Goal: Task Accomplishment & Management: Manage account settings

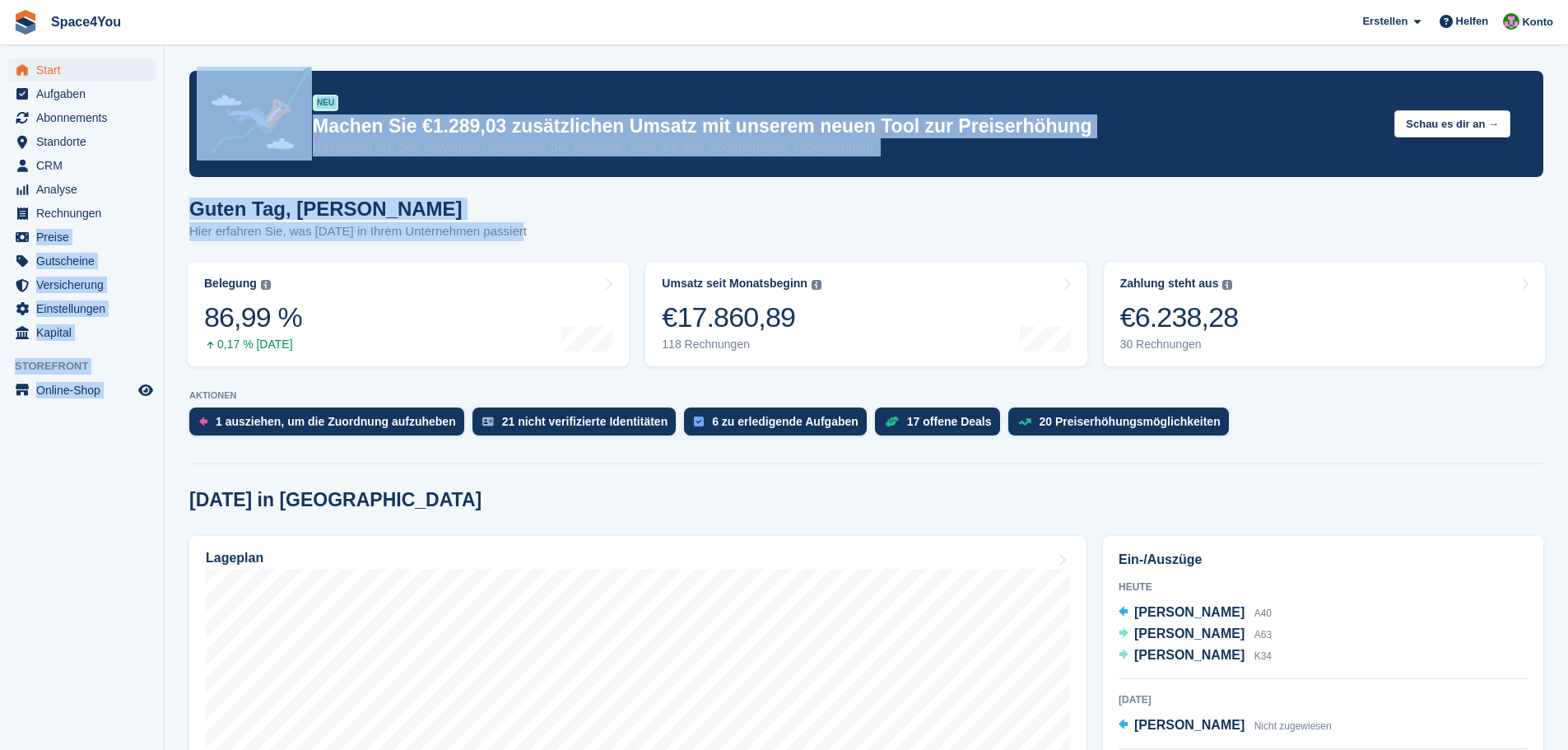
drag, startPoint x: 535, startPoint y: 235, endPoint x: 158, endPoint y: 205, distance: 378.2
click at [567, 213] on div "Guten Tag, Luca-André Hier erfahren Sie, was heute in Ihrem Unternehmen passiert" at bounding box center [866, 229] width 1354 height 63
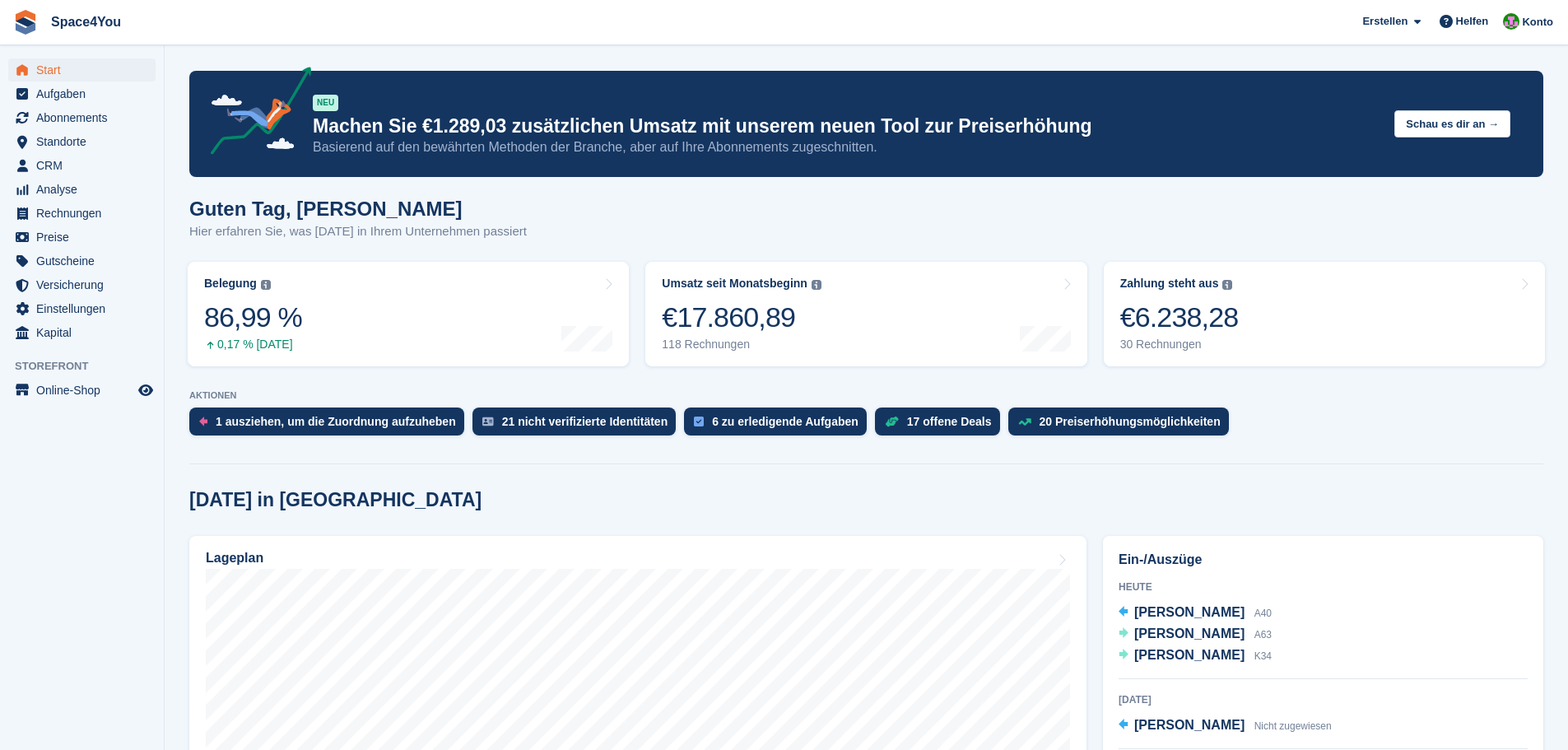
click at [1003, 235] on div "Guten Tag, Luca-André Hier erfahren Sie, was heute in Ihrem Unternehmen passiert" at bounding box center [866, 229] width 1354 height 63
click at [83, 95] on span "Aufgaben" at bounding box center [85, 94] width 99 height 23
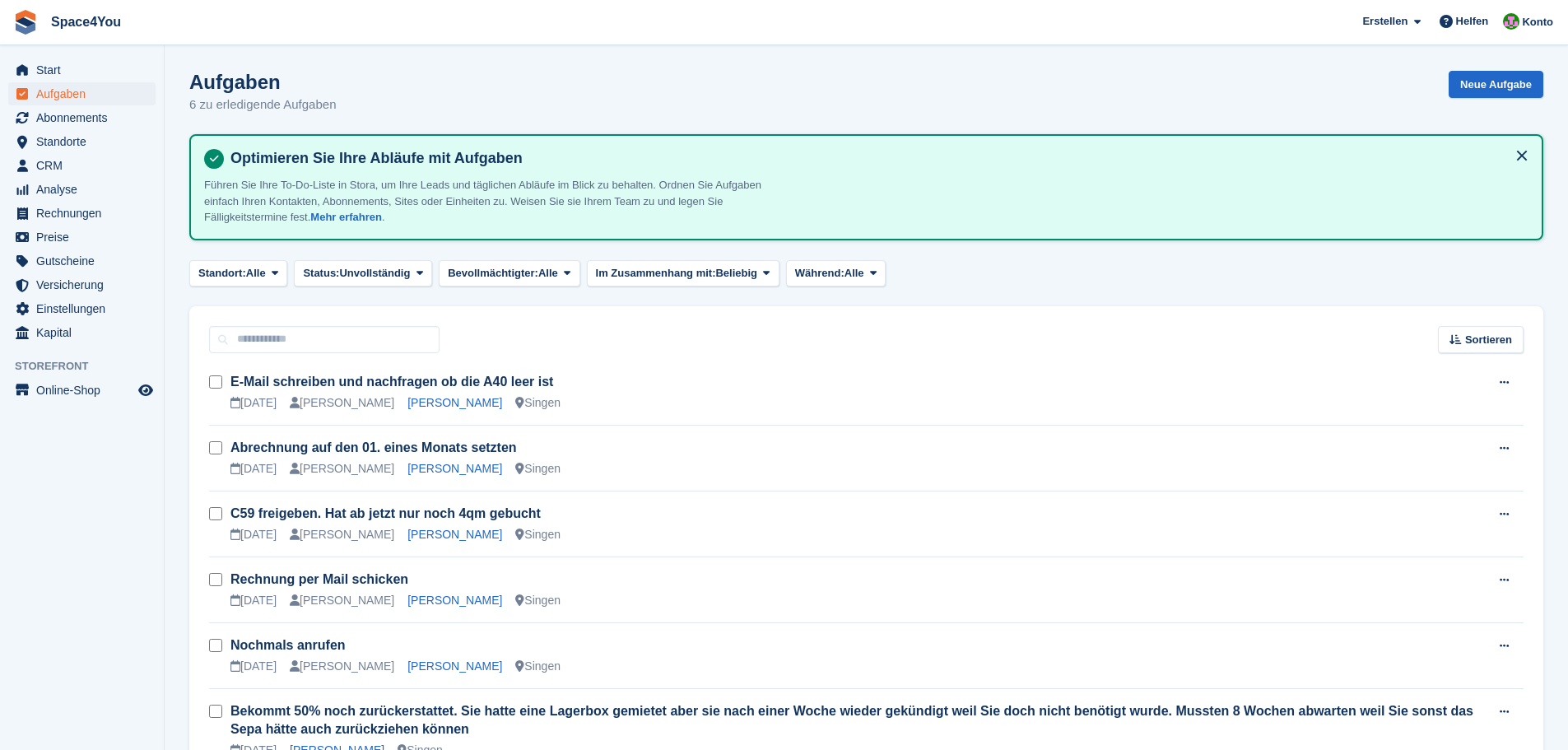
drag, startPoint x: 339, startPoint y: 113, endPoint x: 0, endPoint y: 43, distance: 346.2
click at [0, 43] on div "Space4You Erstellen Abonnement Rechnung Kontakt Deal Rabatt Seite Helfen Chat-S…" at bounding box center [784, 424] width 1568 height 848
click at [284, 71] on h1 "Aufgaben" at bounding box center [262, 82] width 147 height 22
drag, startPoint x: 344, startPoint y: 99, endPoint x: 36, endPoint y: 5, distance: 322.0
click at [36, 5] on div "Space4You Erstellen Abonnement Rechnung Kontakt Deal Rabatt Seite Helfen Chat-S…" at bounding box center [784, 424] width 1568 height 848
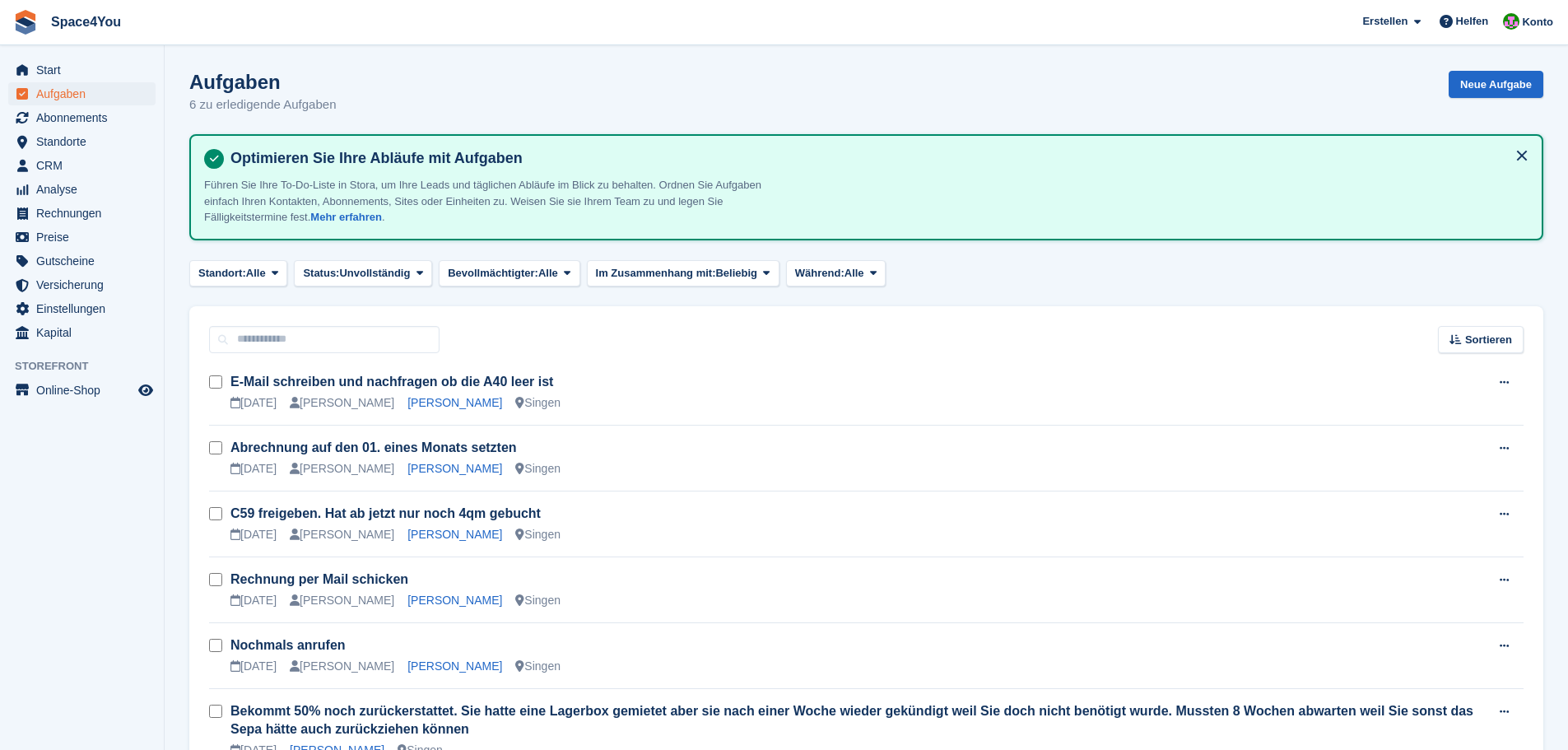
click at [304, 80] on h1 "Aufgaben" at bounding box center [262, 82] width 147 height 22
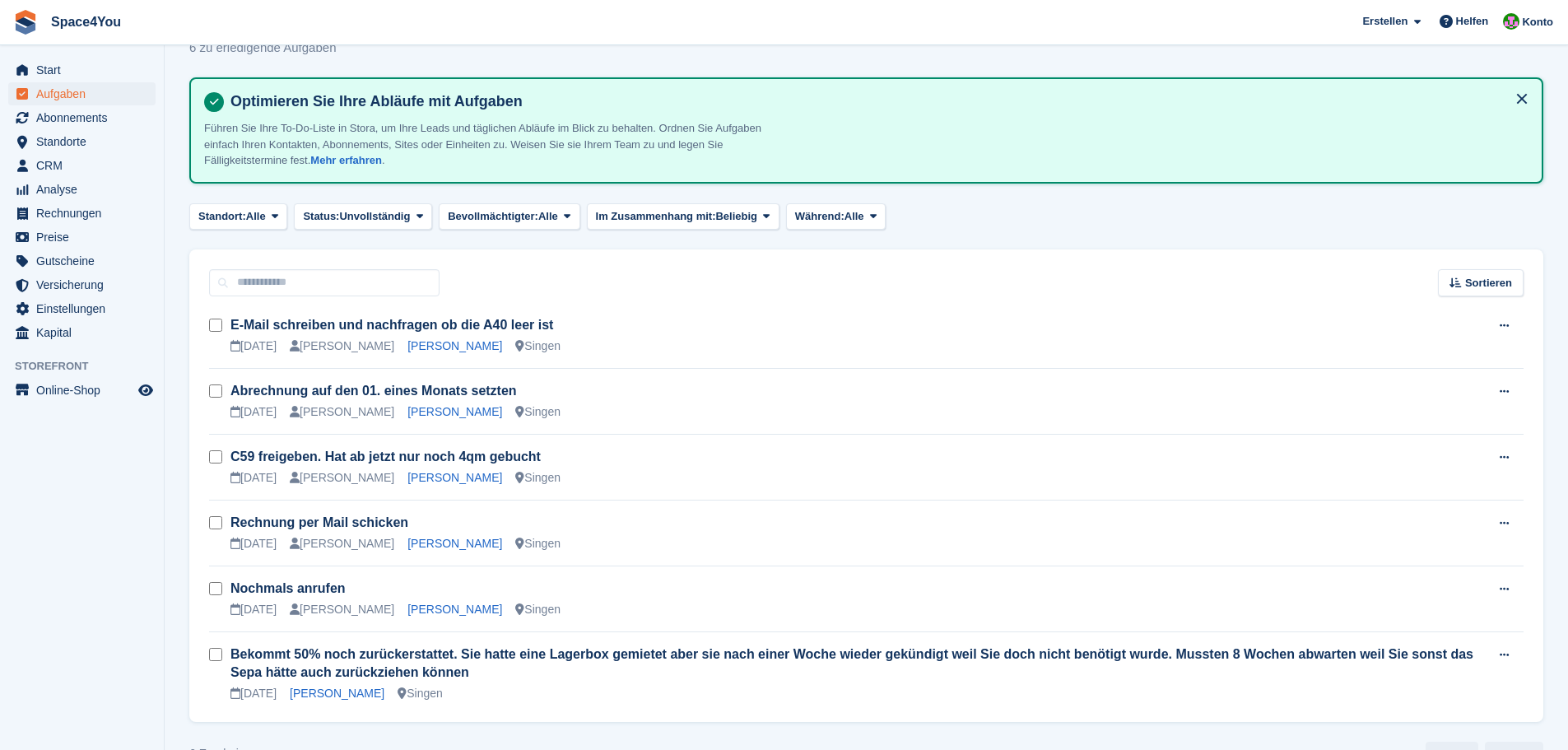
scroll to position [83, 0]
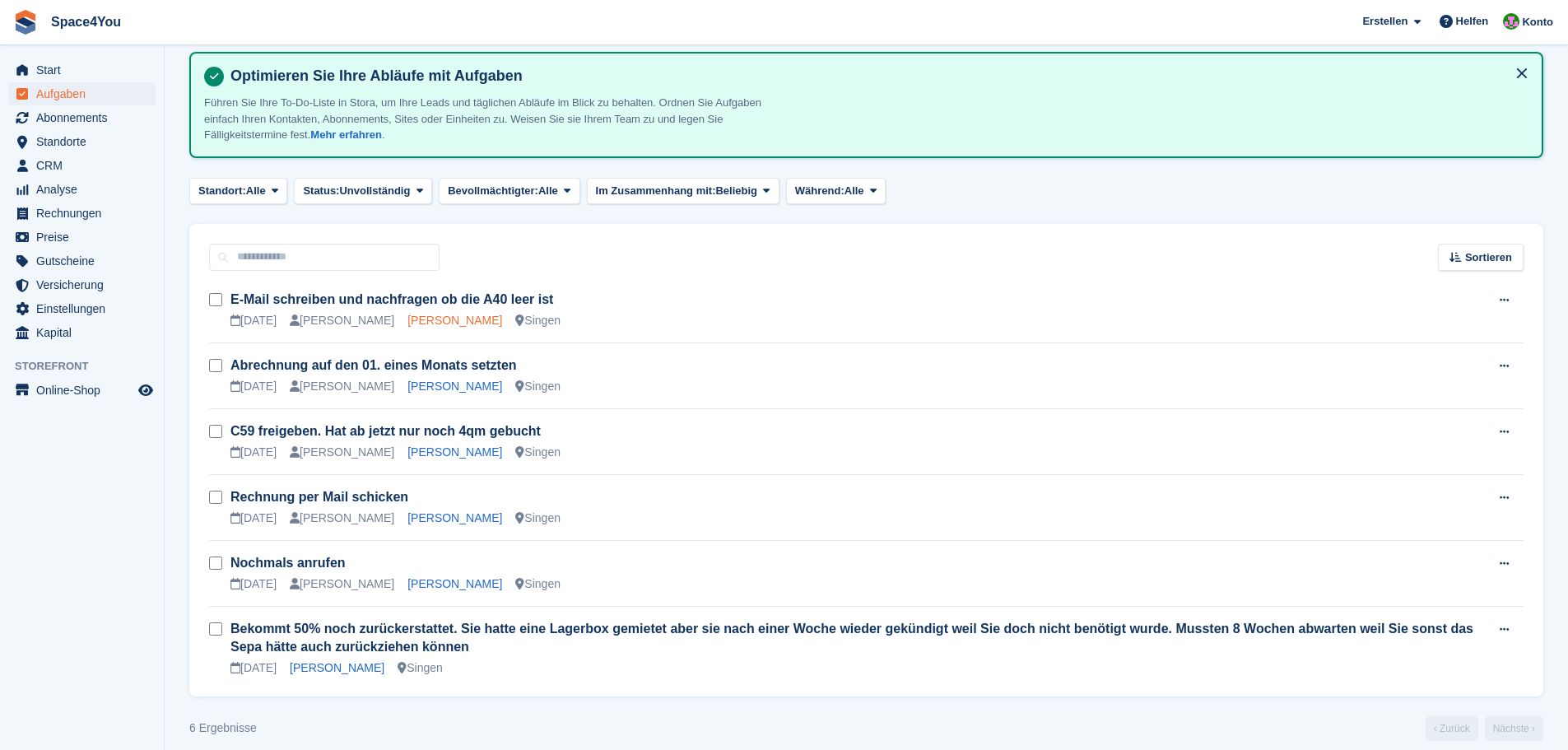
click at [436, 323] on link "Yannick Metz" at bounding box center [454, 320] width 95 height 13
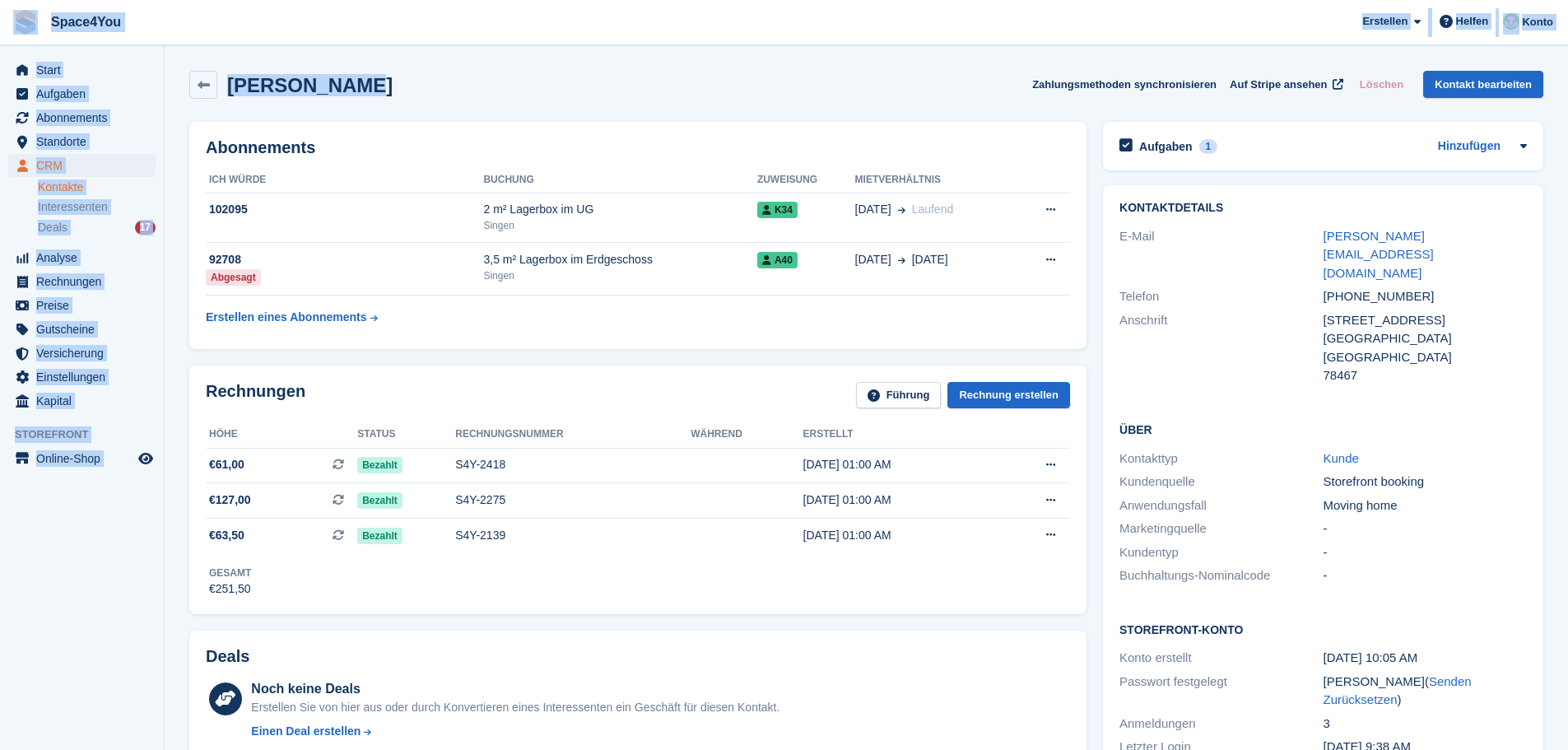
drag, startPoint x: 397, startPoint y: 95, endPoint x: 7, endPoint y: 3, distance: 400.7
click at [411, 93] on div "Yannick Metz Zahlungsmethoden synchronisieren Auf Stripe ansehen Löschen Kontak…" at bounding box center [866, 84] width 1354 height 28
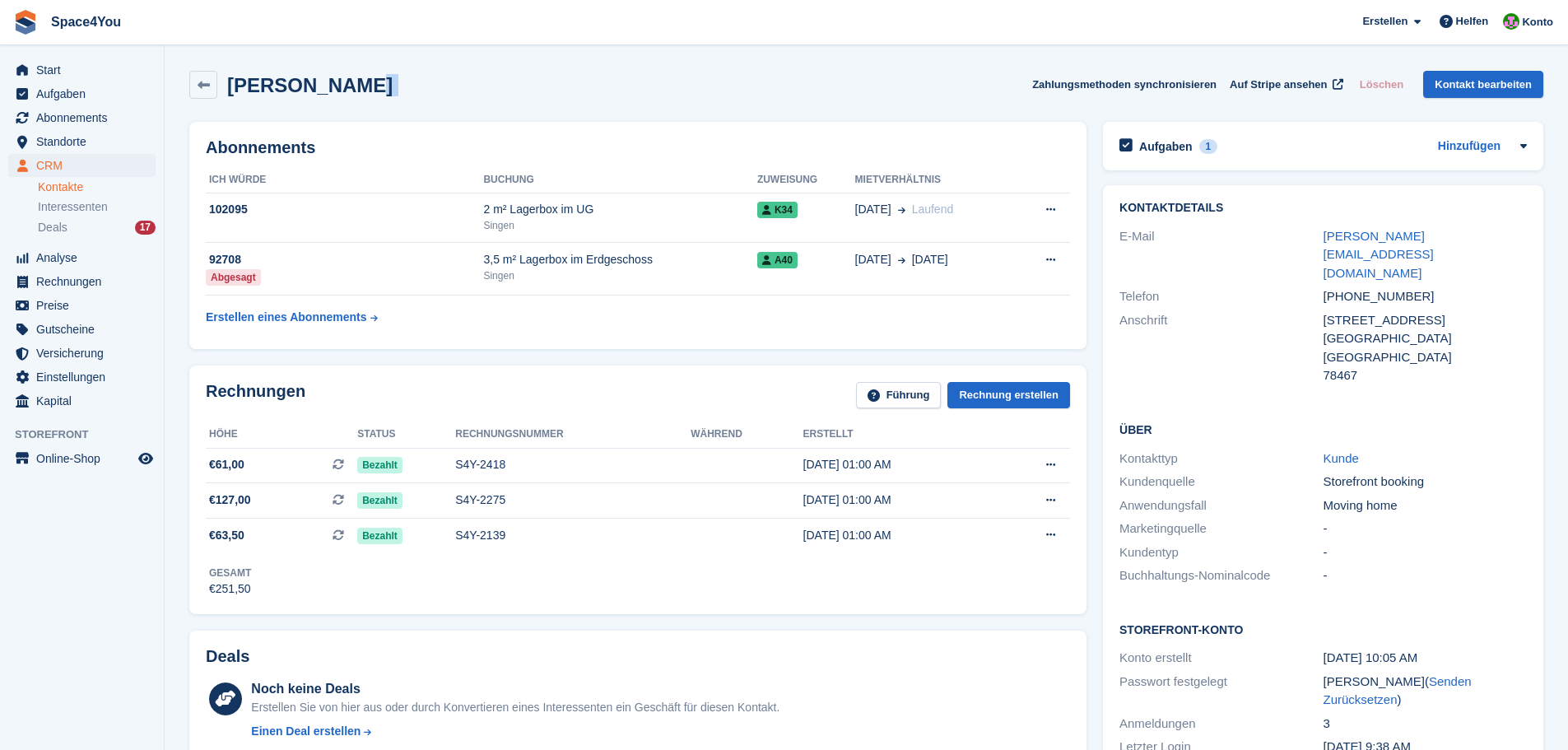
click at [411, 93] on div "Yannick Metz Zahlungsmethoden synchronisieren Auf Stripe ansehen Löschen Kontak…" at bounding box center [866, 84] width 1354 height 28
click at [416, 95] on div "Yannick Metz Zahlungsmethoden synchronisieren Auf Stripe ansehen Löschen Kontak…" at bounding box center [866, 84] width 1354 height 28
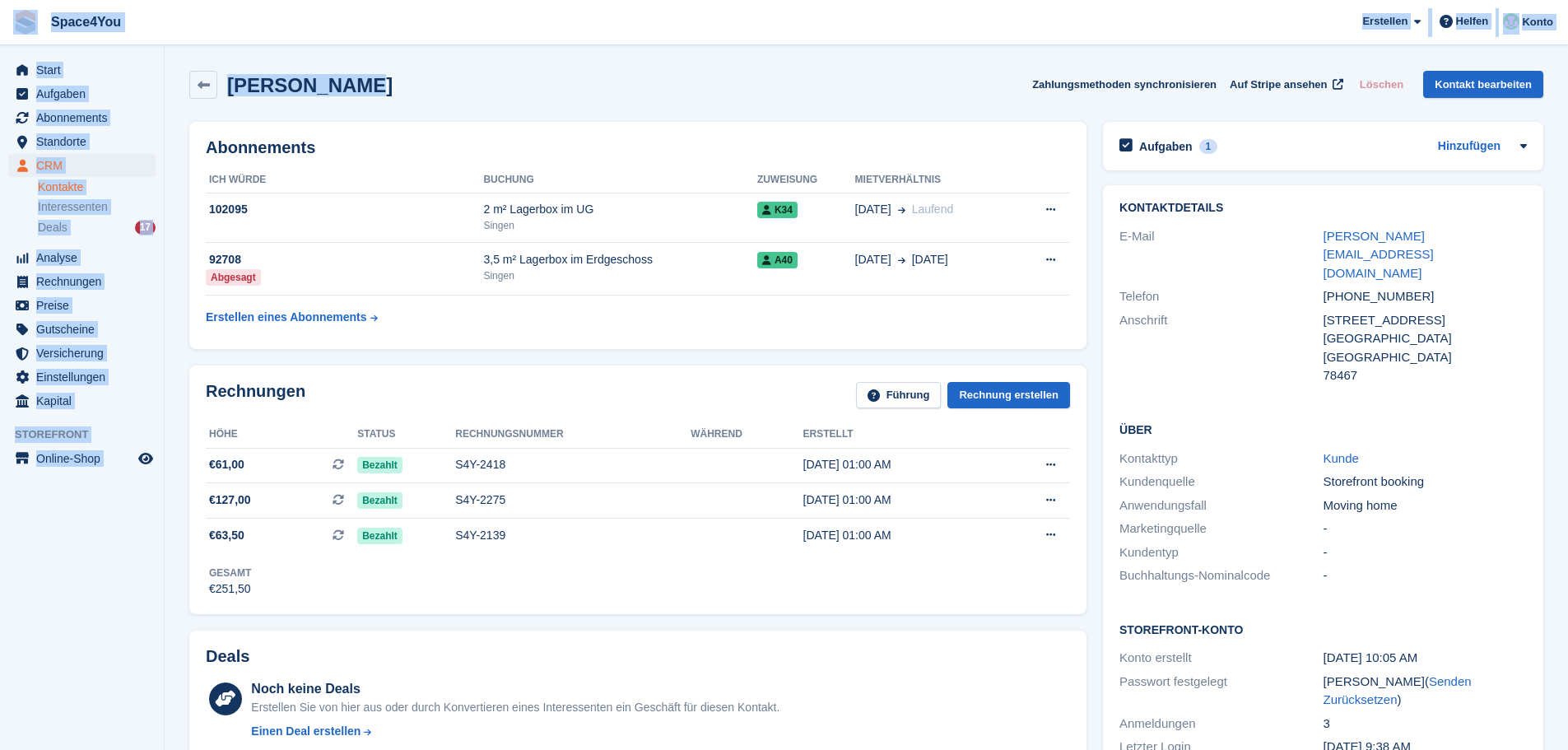
drag, startPoint x: 410, startPoint y: 93, endPoint x: 3, endPoint y: 28, distance: 412.2
click at [507, 104] on div "Yannick Metz Zahlungsmethoden synchronisieren Auf Stripe ansehen Löschen Kontak…" at bounding box center [866, 88] width 1371 height 51
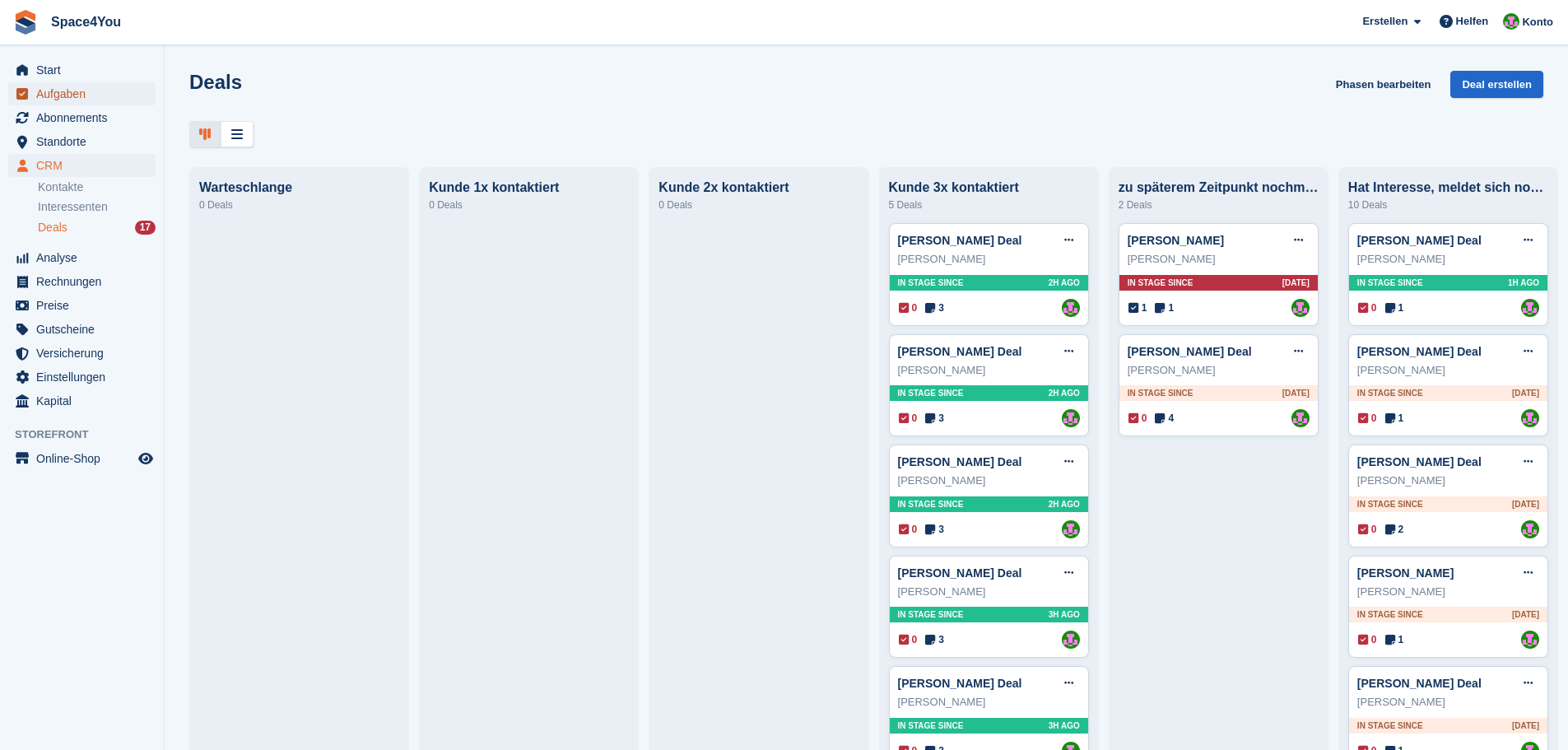
click at [83, 91] on span "Aufgaben" at bounding box center [85, 94] width 99 height 23
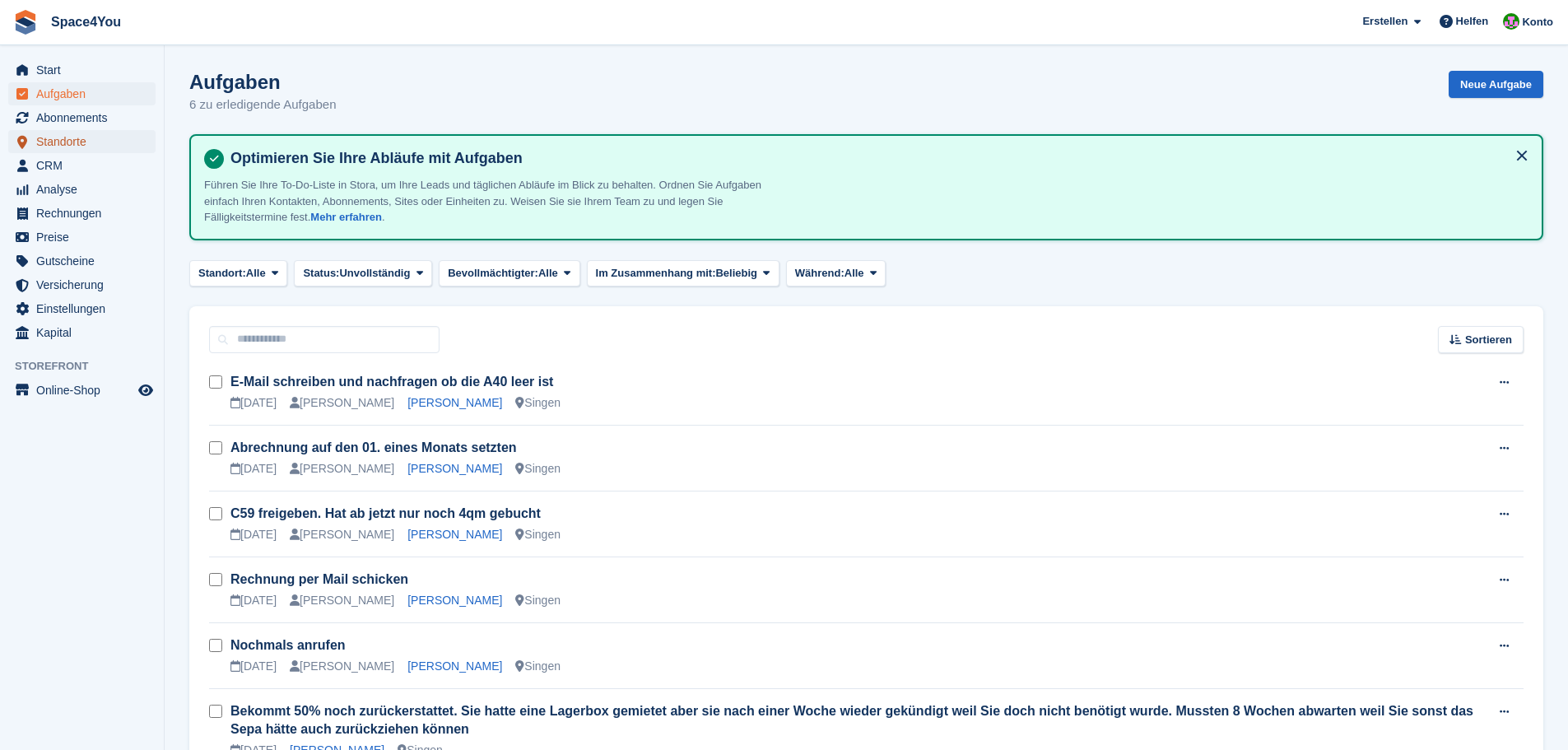
click at [65, 134] on span "Standorte" at bounding box center [85, 141] width 99 height 23
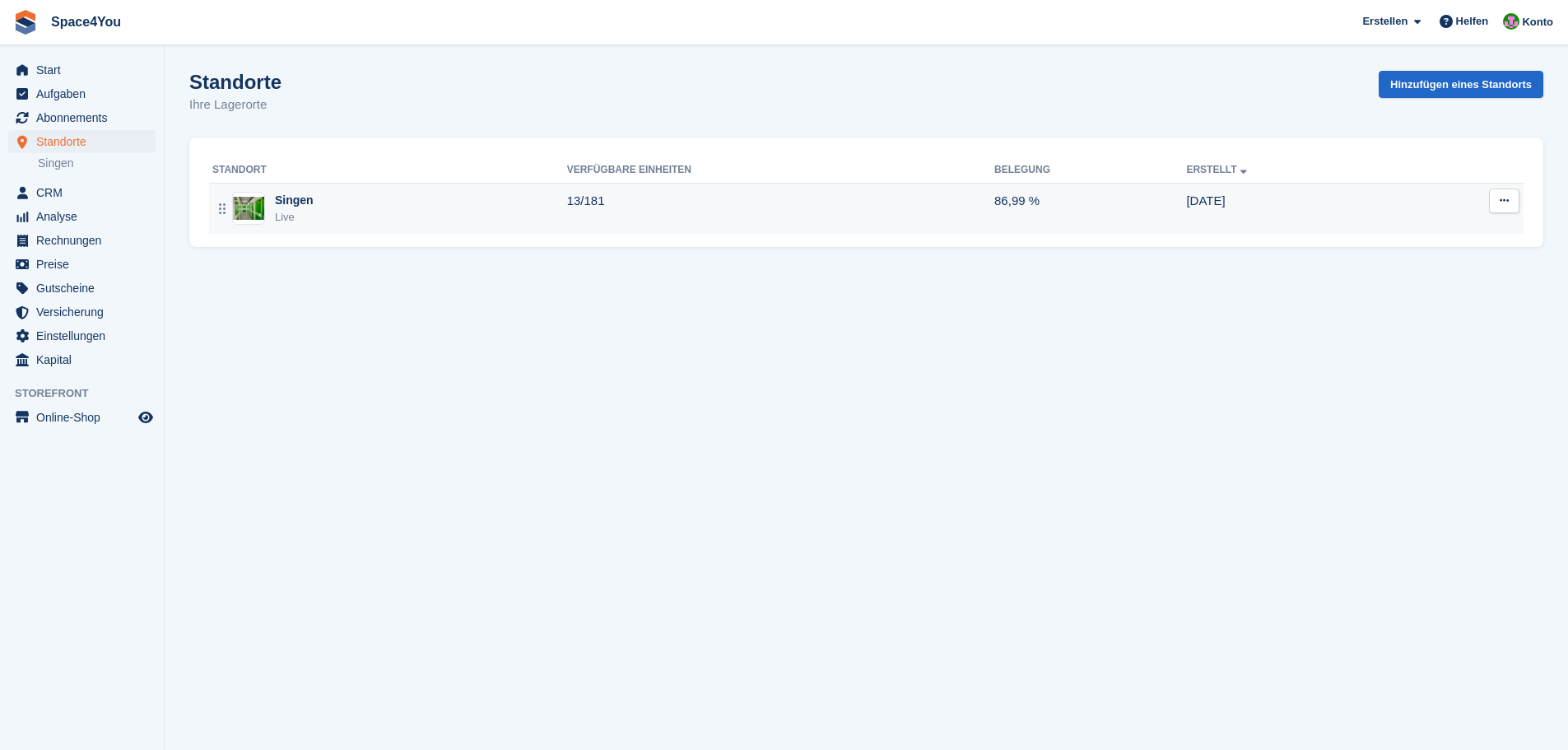
click at [332, 205] on div "Singen Live" at bounding box center [390, 208] width 355 height 34
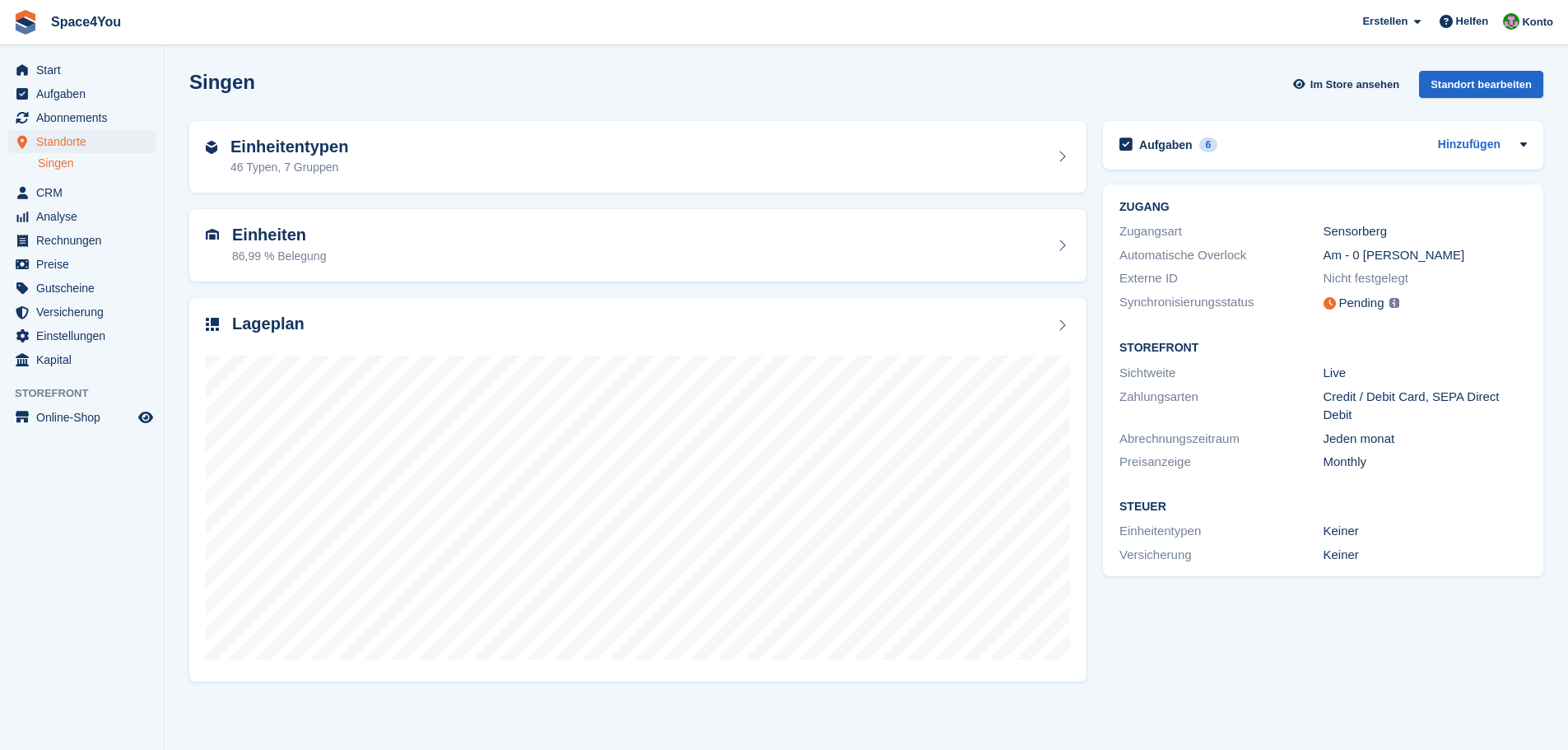
click at [332, 160] on div "46 Typen, 7 Gruppen" at bounding box center [289, 167] width 117 height 17
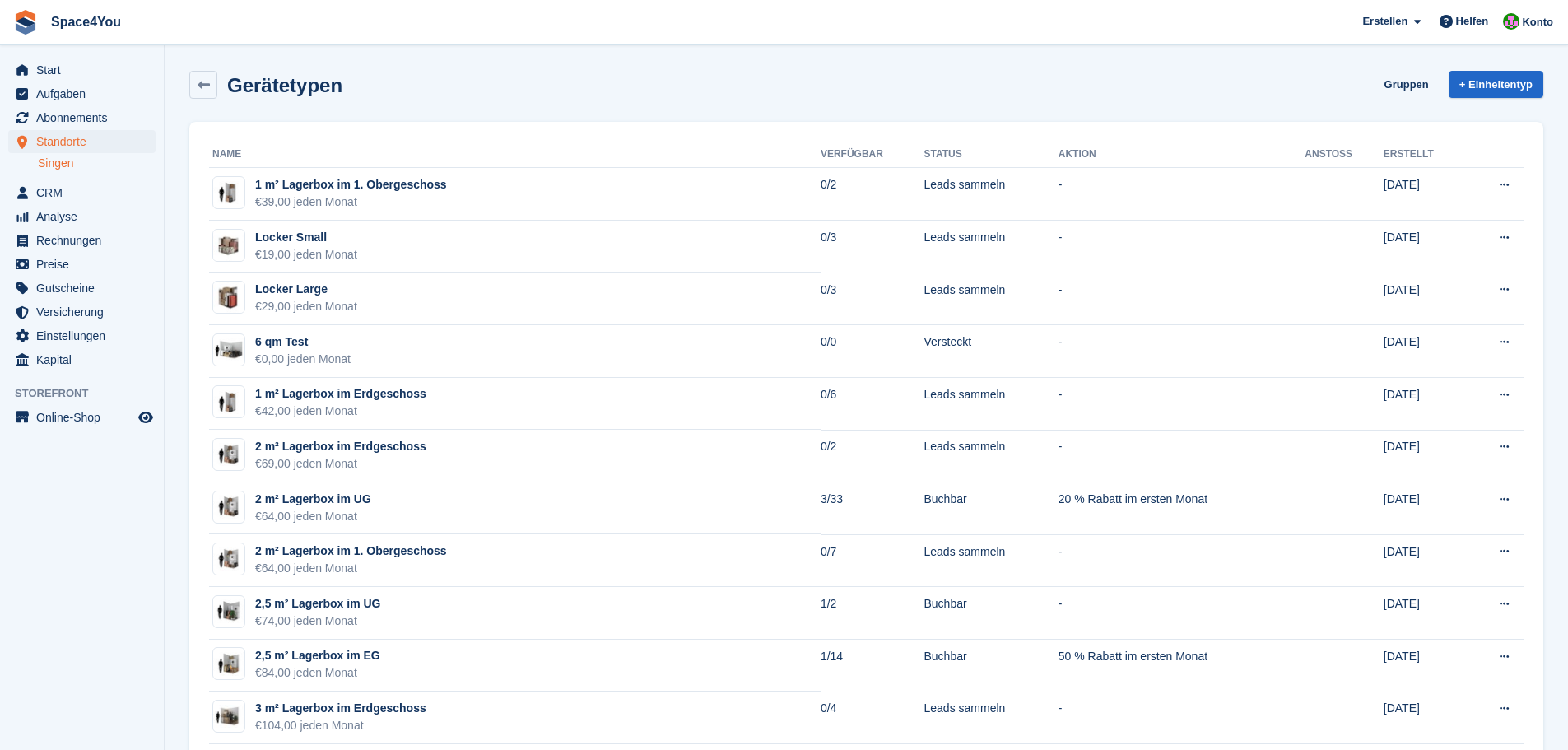
click at [326, 96] on h2 "Gerätetypen" at bounding box center [285, 85] width 116 height 22
click at [483, 92] on div "Gerätetypen Gruppen + Einheitentyp" at bounding box center [866, 84] width 1354 height 28
